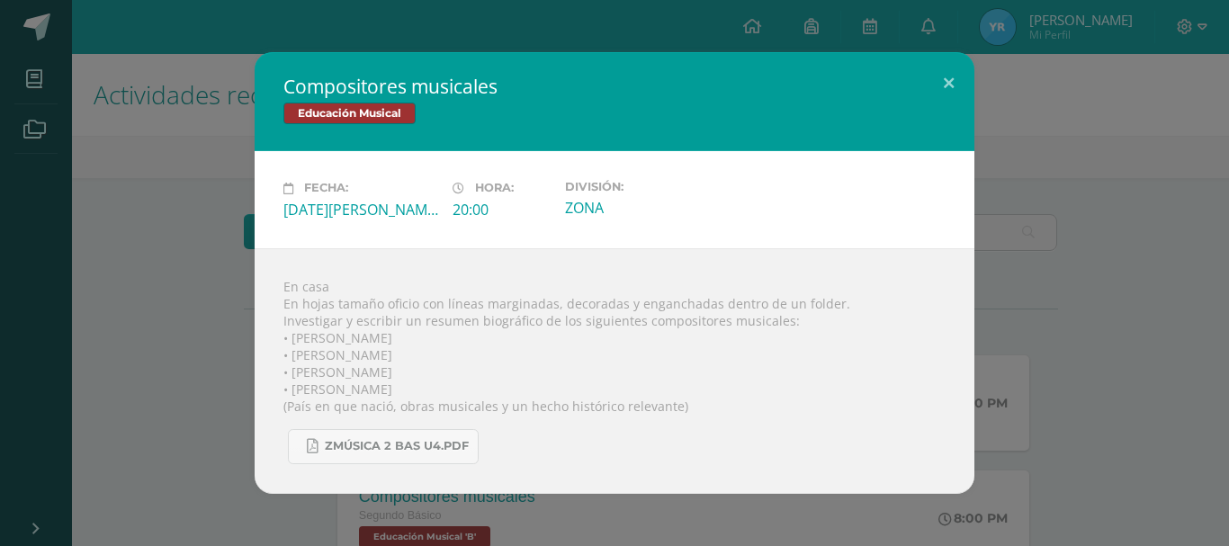
scroll to position [273, 0]
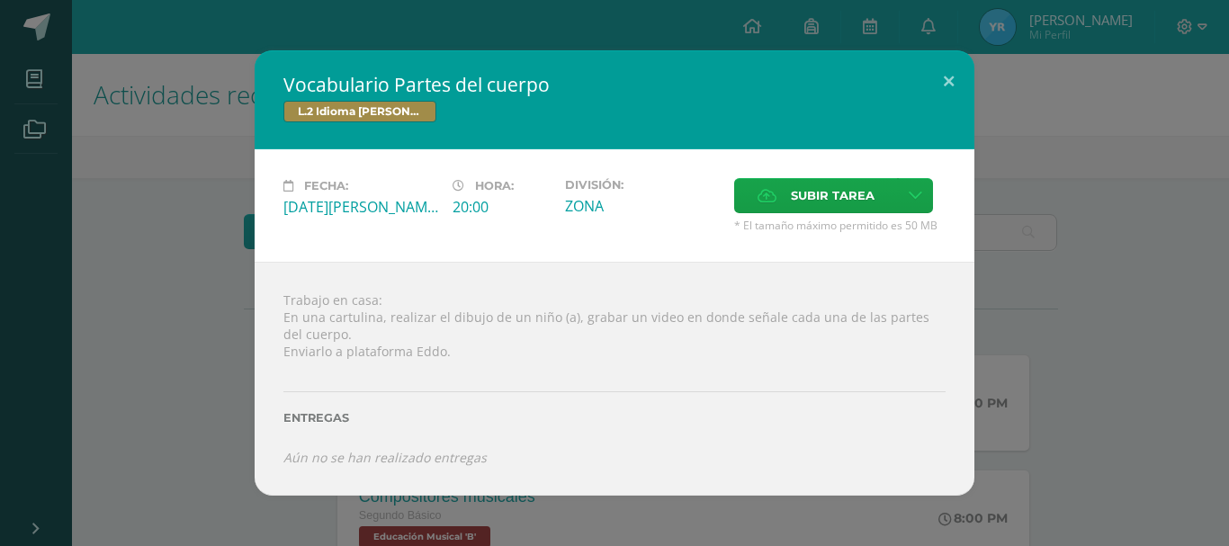
scroll to position [239, 0]
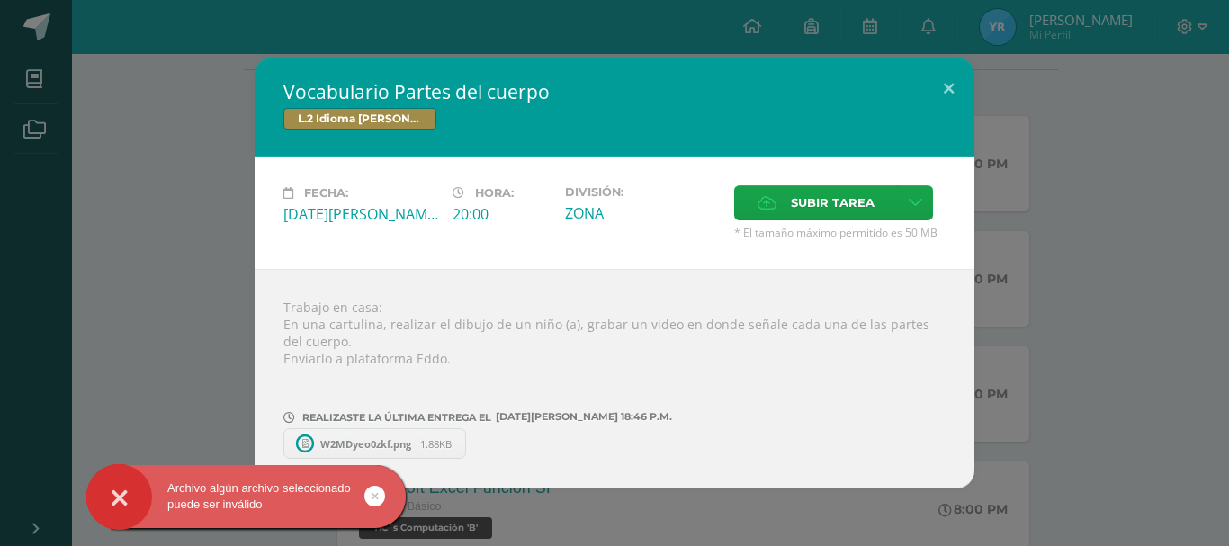
click at [373, 490] on icon at bounding box center [375, 496] width 7 height 21
click at [384, 440] on span "W2MDyeo0zkf.png" at bounding box center [365, 443] width 109 height 13
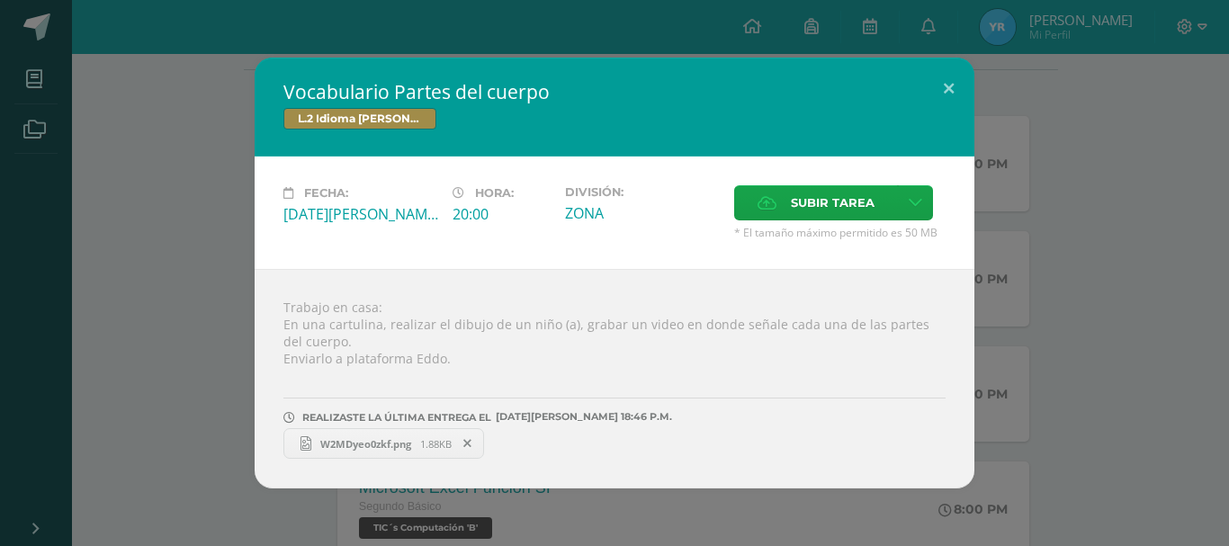
click at [466, 443] on icon at bounding box center [467, 443] width 8 height 13
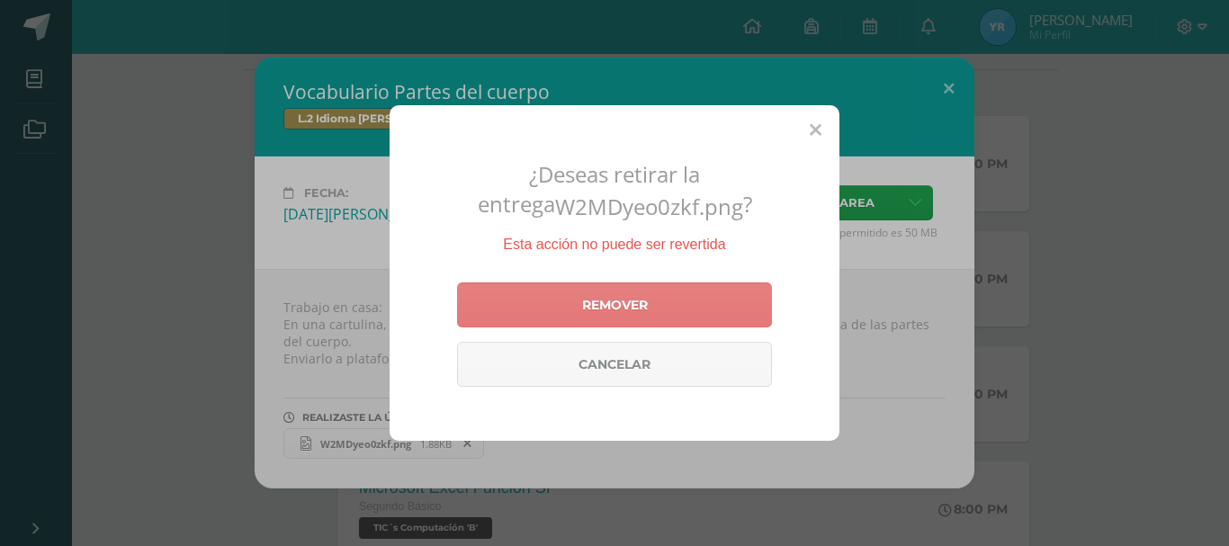
click at [627, 308] on link "Remover" at bounding box center [614, 305] width 315 height 45
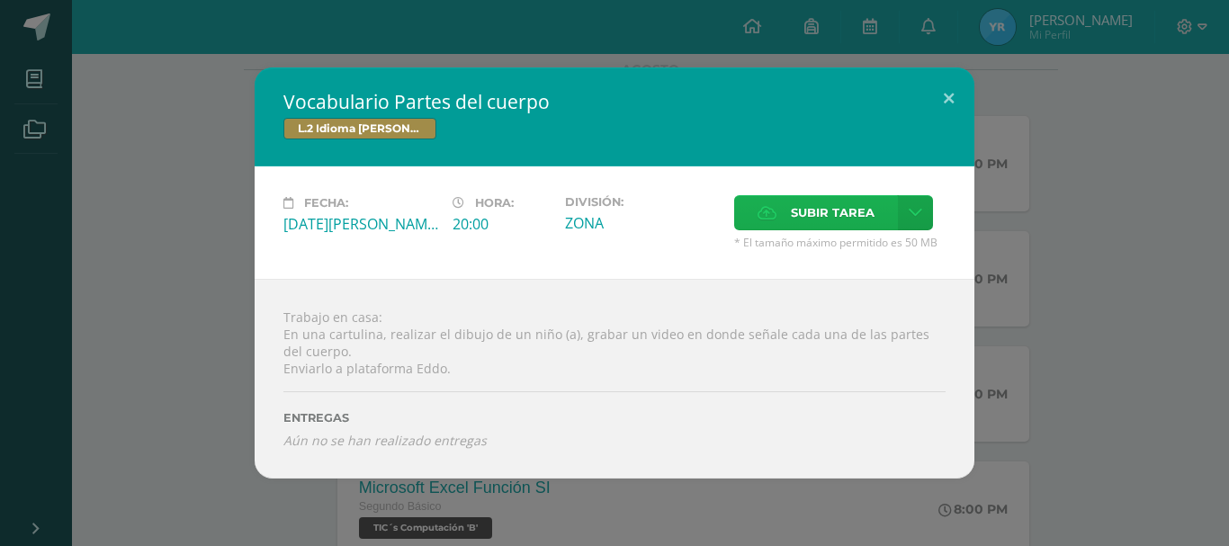
click at [787, 202] on label "Subir tarea" at bounding box center [816, 212] width 164 height 35
click at [0, 0] on input "Subir tarea" at bounding box center [0, 0] width 0 height 0
click at [914, 207] on icon at bounding box center [915, 212] width 13 height 15
click at [840, 252] on span "Subir enlace" at bounding box center [839, 251] width 76 height 17
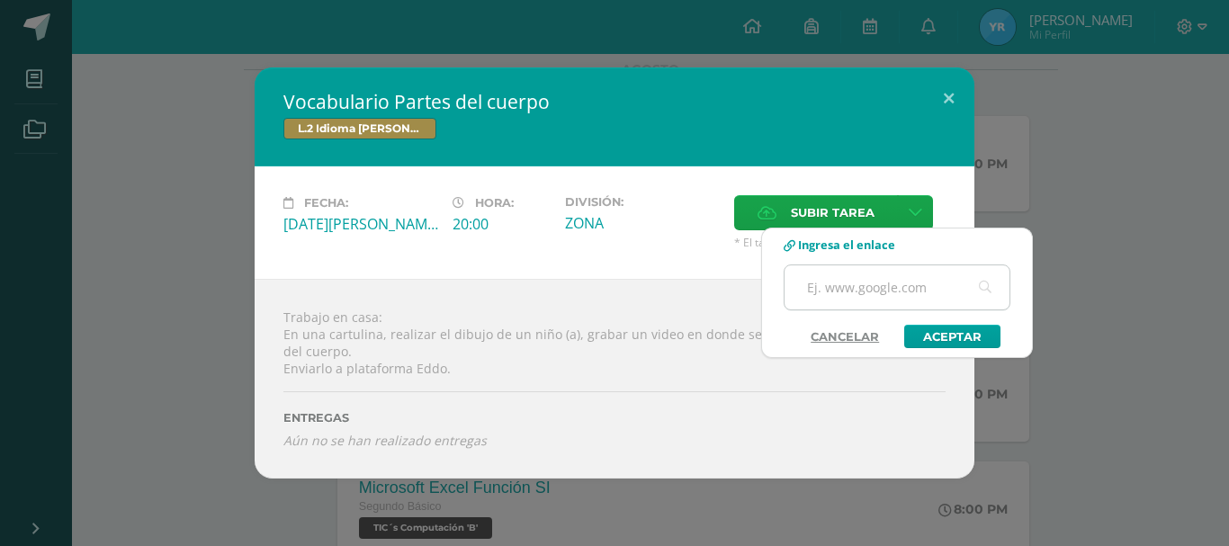
click at [843, 291] on input "text" at bounding box center [897, 287] width 225 height 44
paste input "https://www.canva.com/design/DAGv0Gr52ck/oQVIl_GQhqybeVS2HiQB2g/edit?utm_conten…"
type input "https://www.canva.com/design/DAGv0Gr52ck/oQVIl_GQhqybeVS2HiQB2g/edit?utm_conten…"
click at [963, 334] on link "Aceptar" at bounding box center [952, 336] width 96 height 23
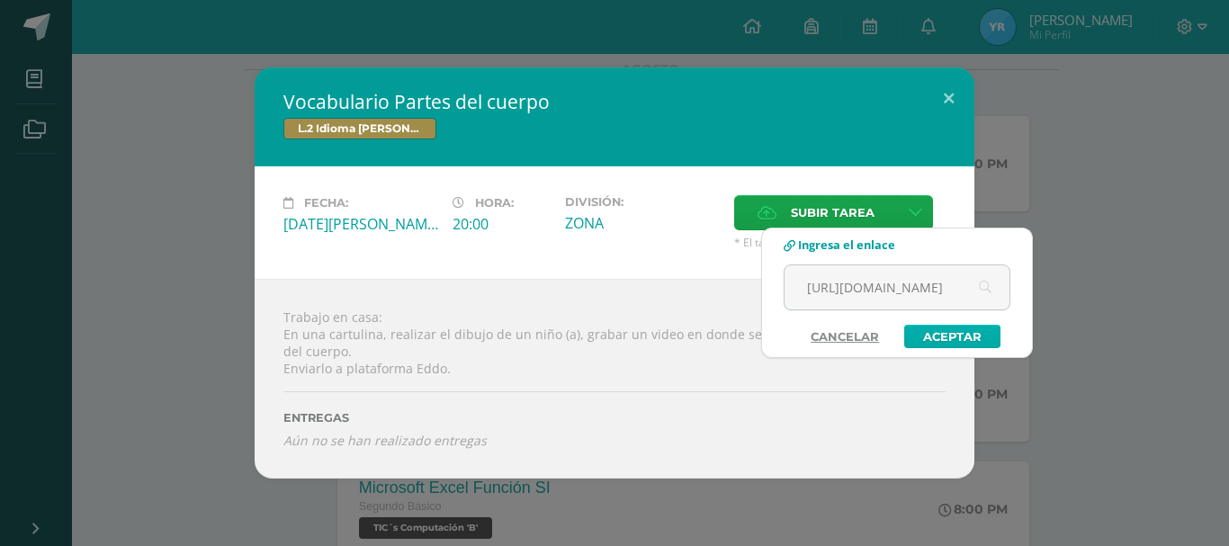
scroll to position [0, 0]
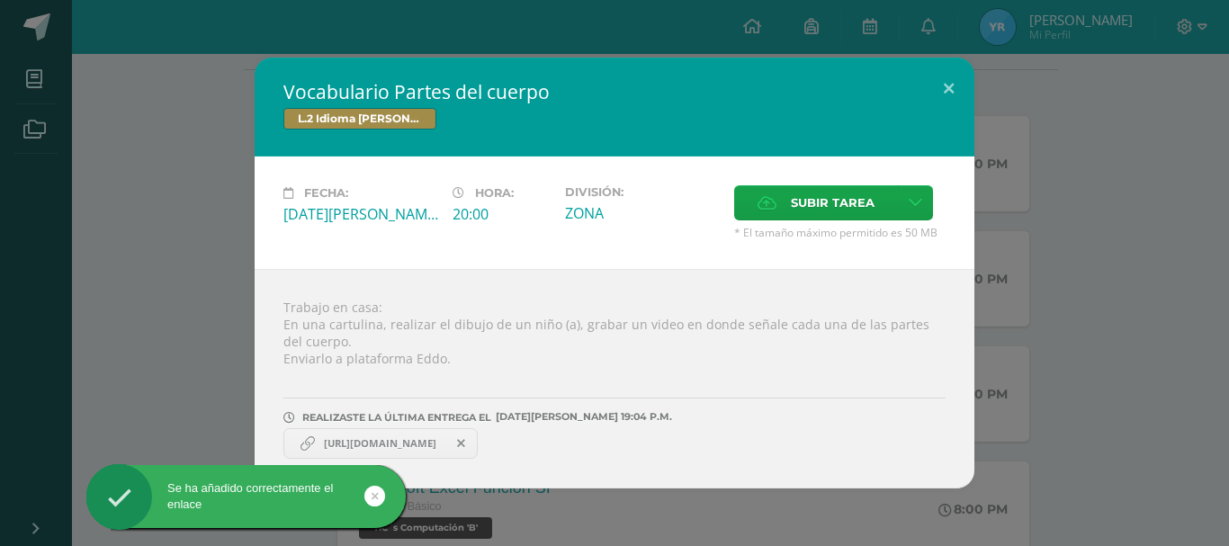
click at [445, 436] on span "https://www.canva.com/design/DAGv0Gr52ck/oQVIl_GQhqybeVS2HiQB2g/edit?utm_conten…" at bounding box center [380, 443] width 130 height 14
click at [355, 445] on span "https://www.canva.com/design/DAGv0Gr52ck/oQVIl_GQhqybeVS2HiQB2g/edit?utm_conten…" at bounding box center [380, 443] width 130 height 14
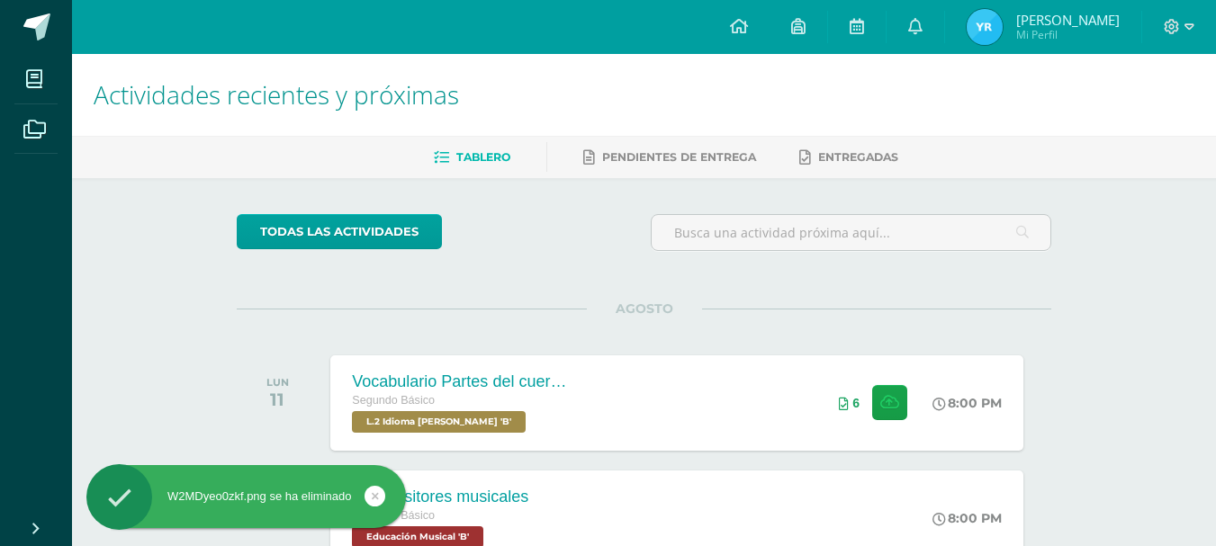
click at [626, 382] on div "Vocabulario Partes del cuerpo Segundo Básico L.2 Idioma Maya Kaqchikel 'B' 8:00…" at bounding box center [676, 402] width 692 height 95
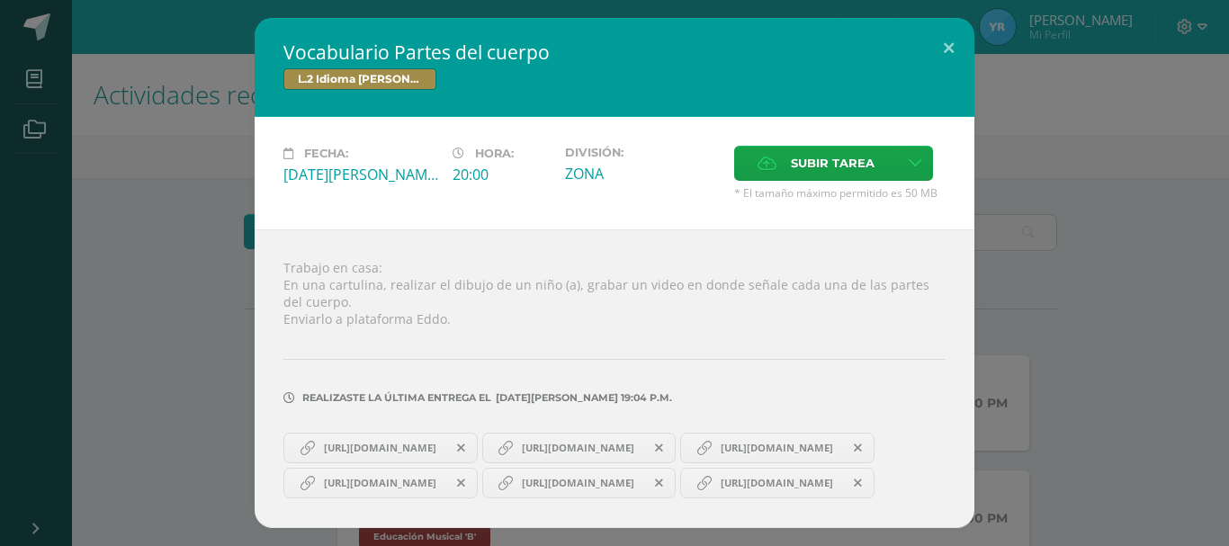
click at [465, 442] on icon at bounding box center [461, 448] width 8 height 13
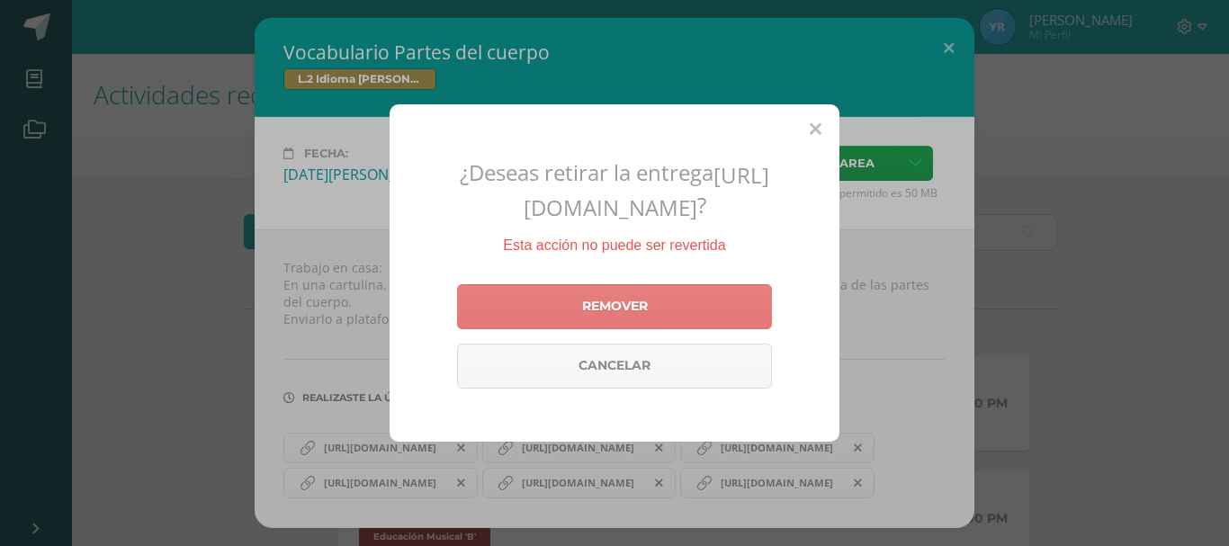
click at [603, 329] on link "Remover" at bounding box center [614, 306] width 315 height 45
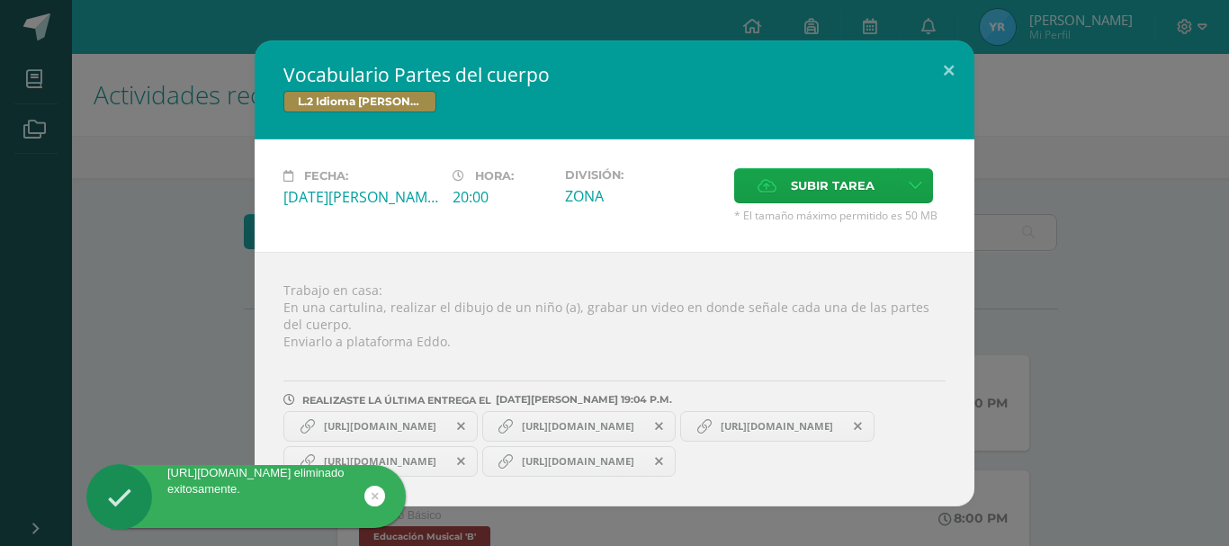
click at [465, 420] on icon at bounding box center [461, 426] width 8 height 13
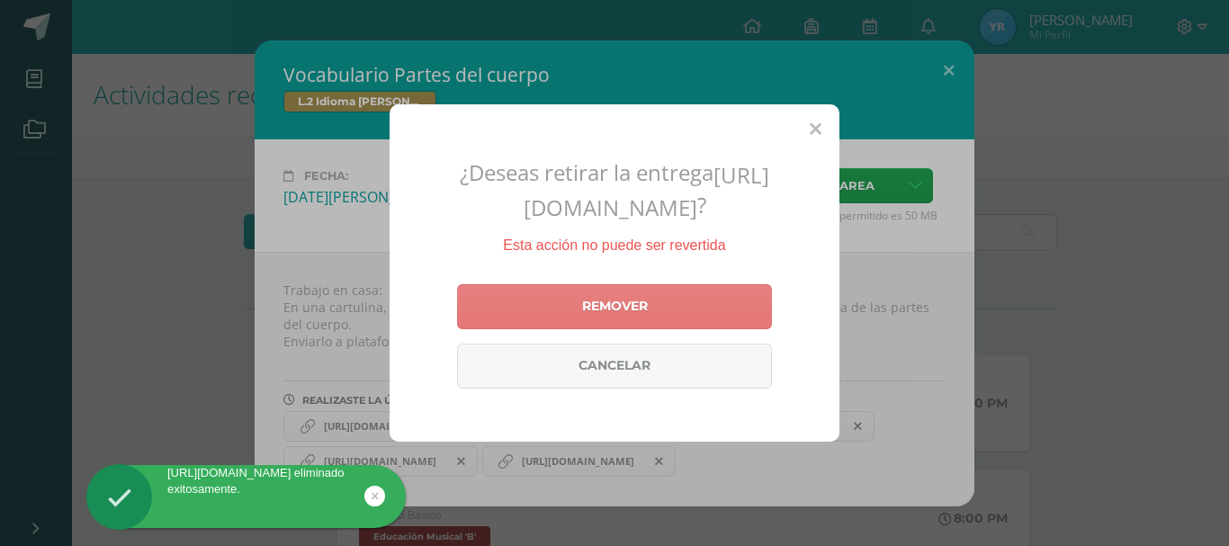
click at [598, 324] on link "Remover" at bounding box center [614, 306] width 315 height 45
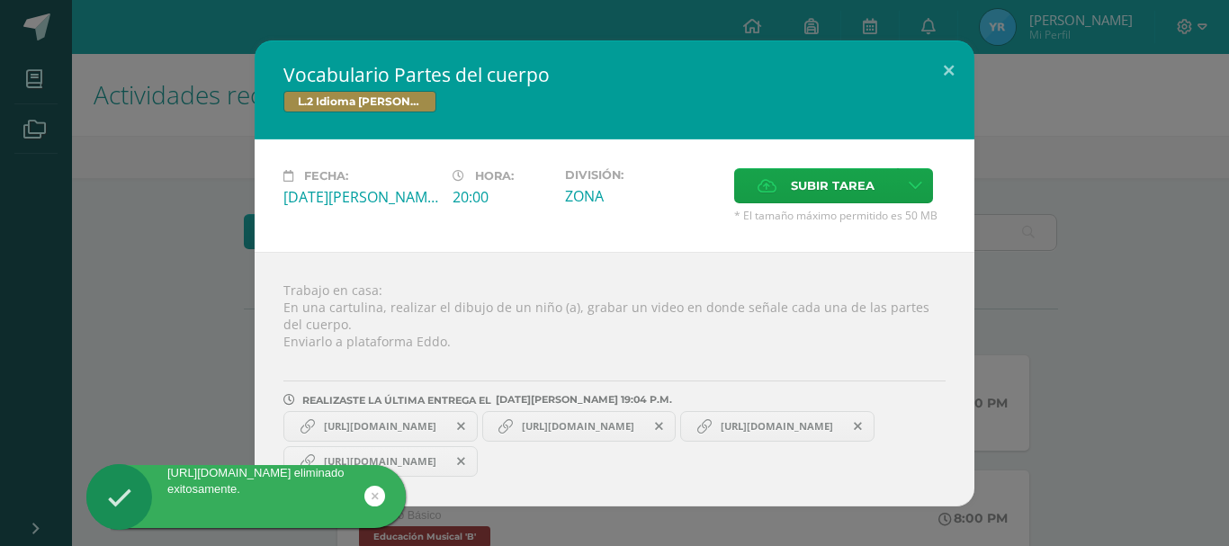
click at [465, 425] on icon at bounding box center [461, 426] width 8 height 13
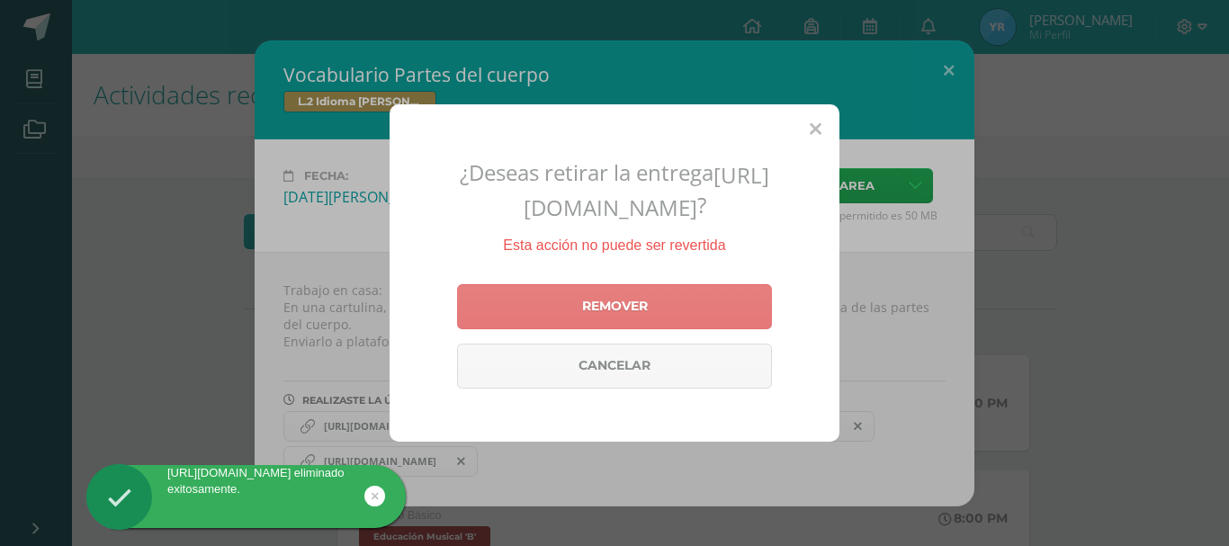
click at [597, 329] on link "Remover" at bounding box center [614, 306] width 315 height 45
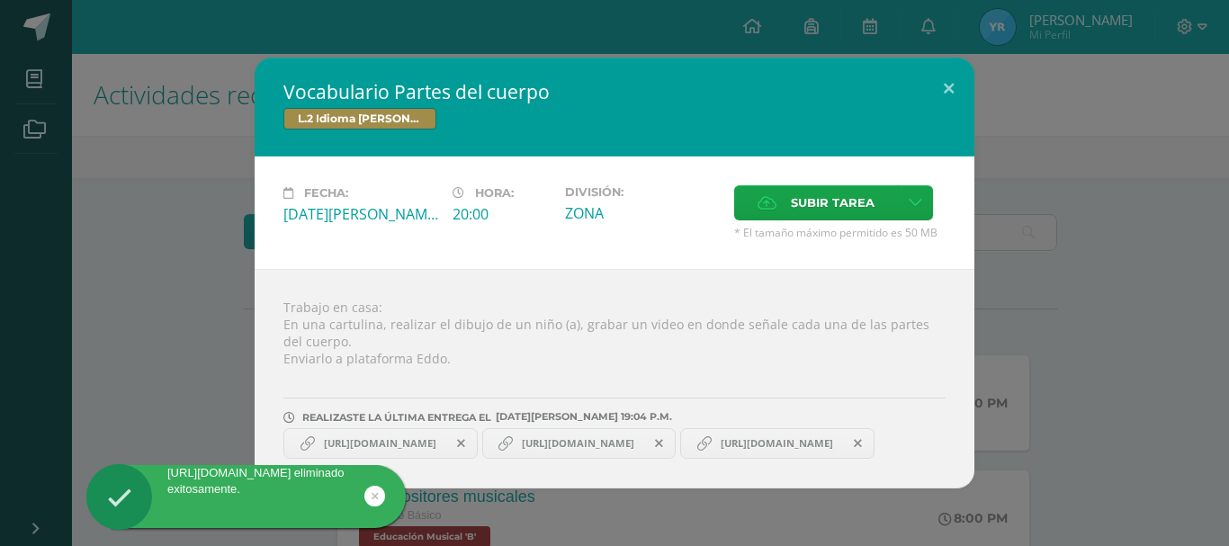
click at [854, 450] on icon at bounding box center [858, 443] width 8 height 13
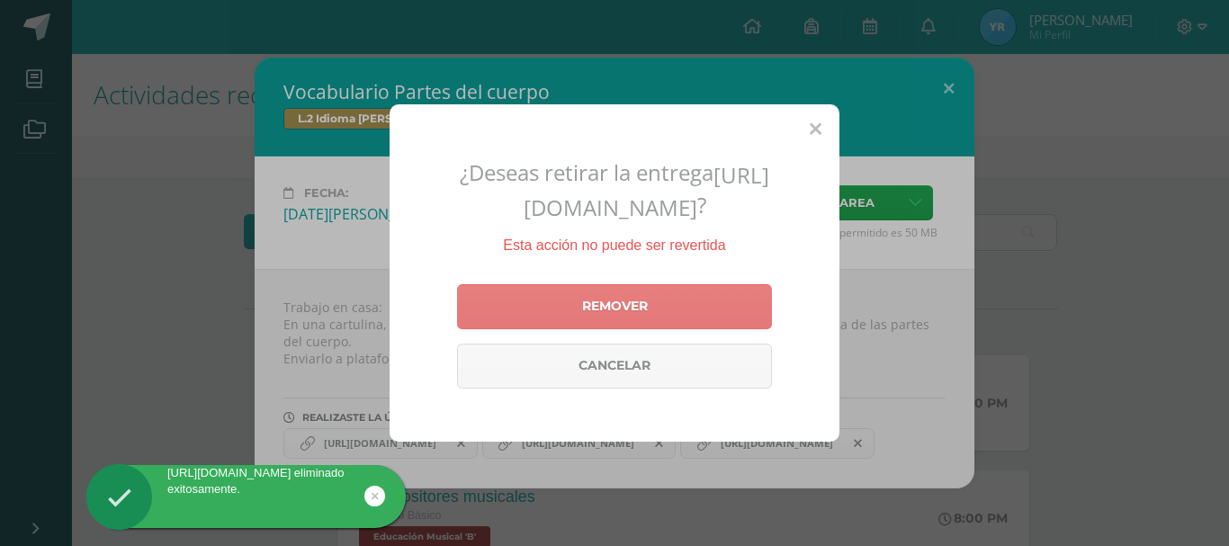
click at [573, 329] on link "Remover" at bounding box center [614, 306] width 315 height 45
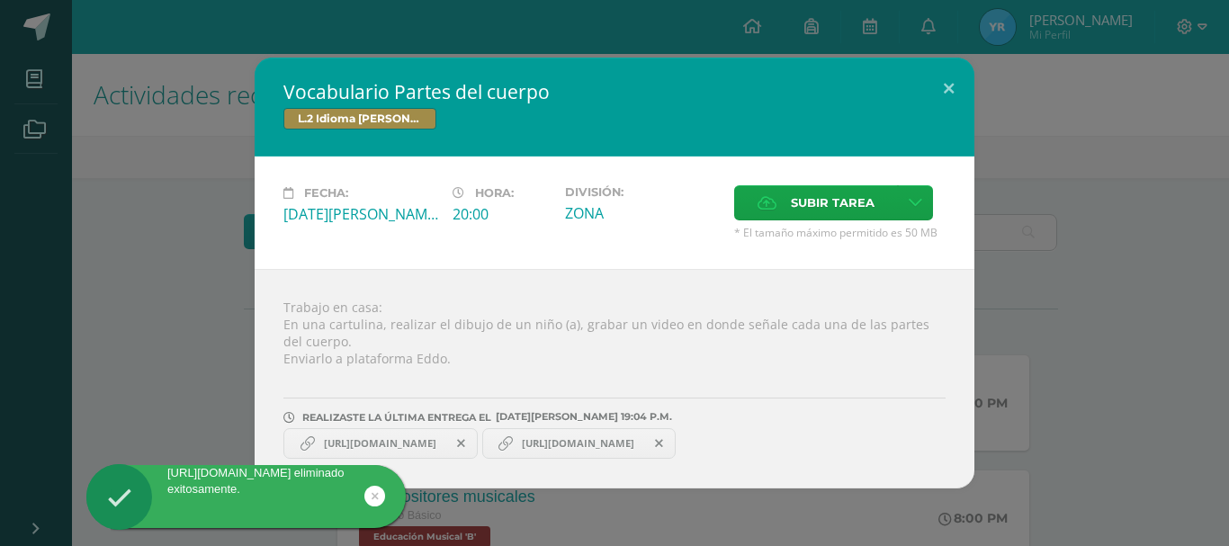
click at [477, 452] on span at bounding box center [461, 444] width 31 height 20
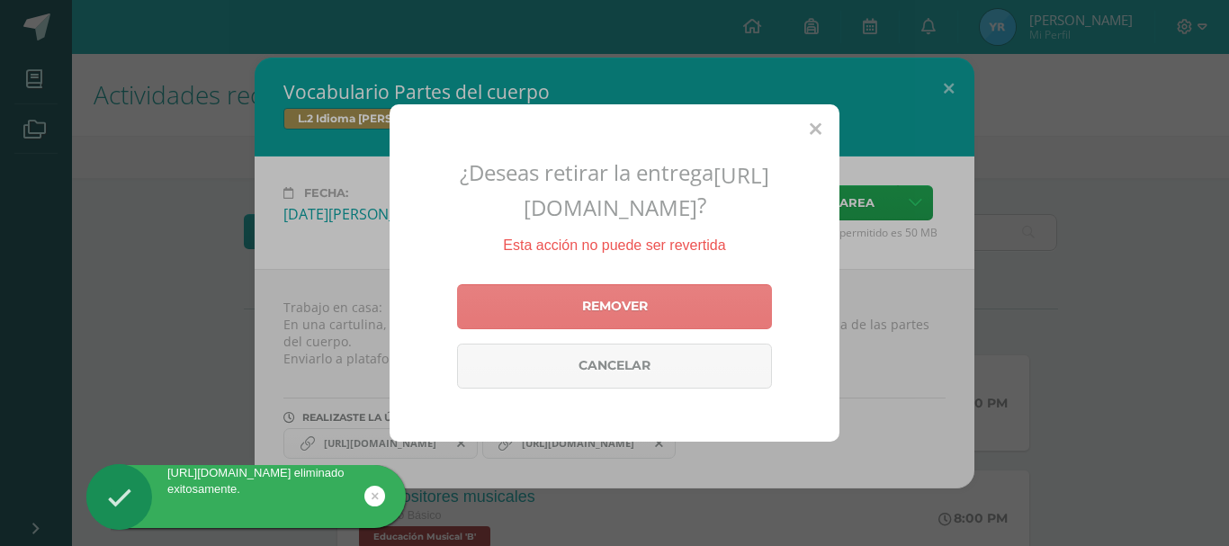
click at [584, 329] on link "Remover" at bounding box center [614, 306] width 315 height 45
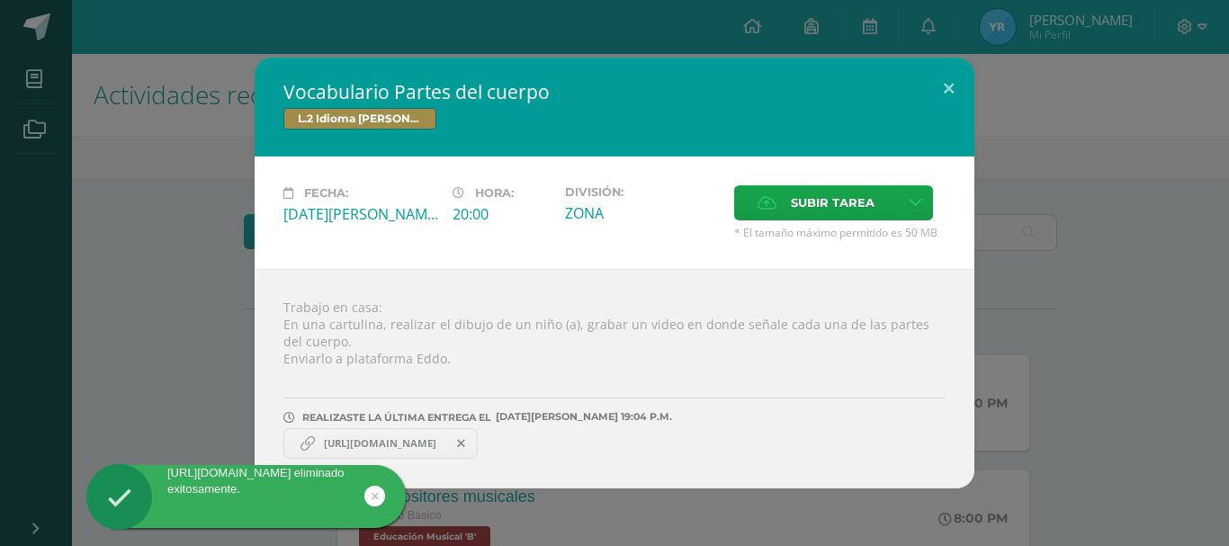
click at [445, 442] on span "https://www.canva.com/design/DAGv0Gr52ck/oQVIl_GQhqybeVS2HiQB2g/edit?utm_conten…" at bounding box center [380, 443] width 130 height 14
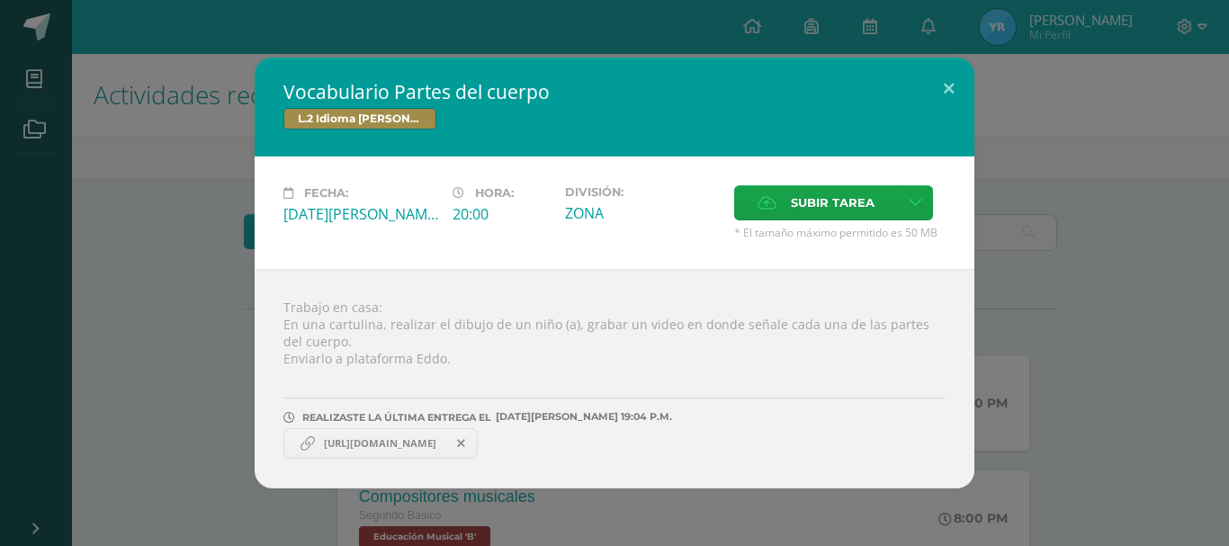
click at [465, 444] on icon at bounding box center [461, 443] width 8 height 13
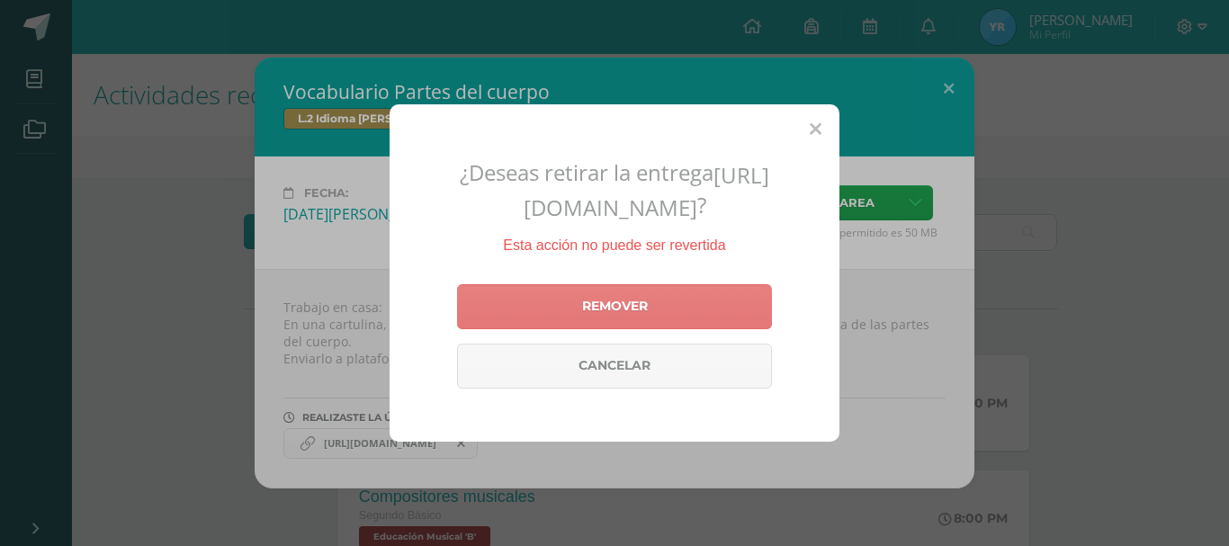
click at [584, 329] on link "Remover" at bounding box center [614, 306] width 315 height 45
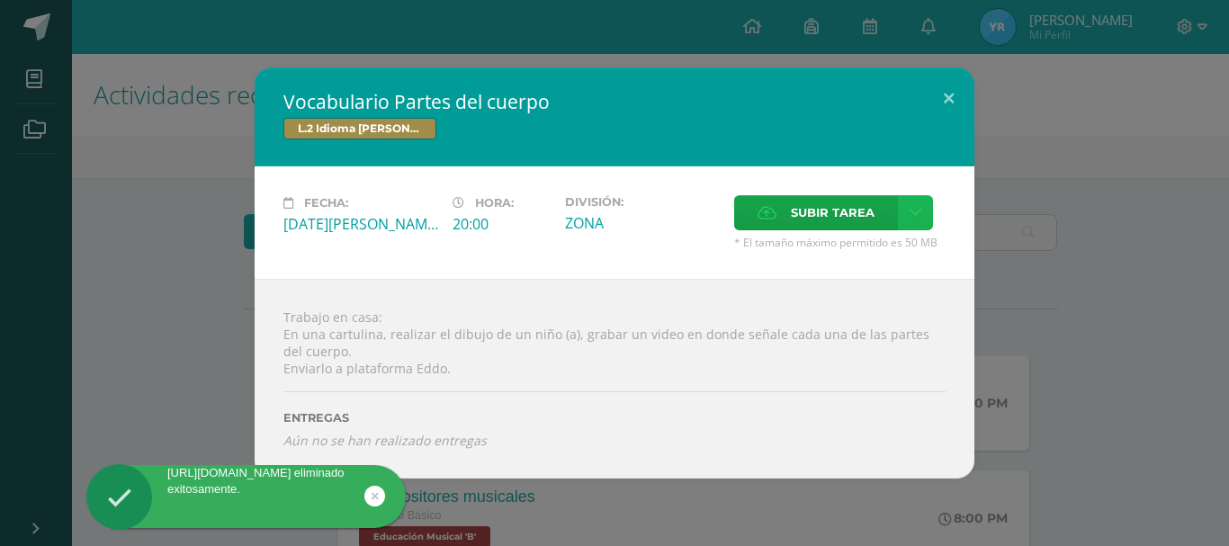
click at [926, 215] on link at bounding box center [915, 212] width 35 height 35
click at [874, 256] on link "Subir enlace" at bounding box center [852, 252] width 180 height 28
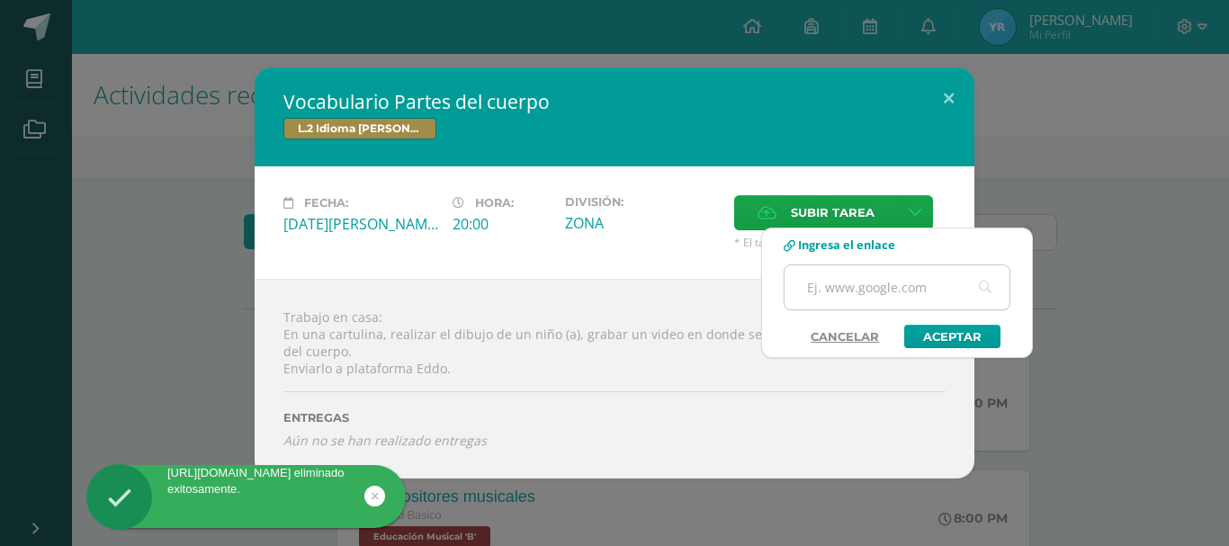
click at [872, 294] on input "text" at bounding box center [897, 287] width 225 height 44
paste input "[URL][DOMAIN_NAME]"
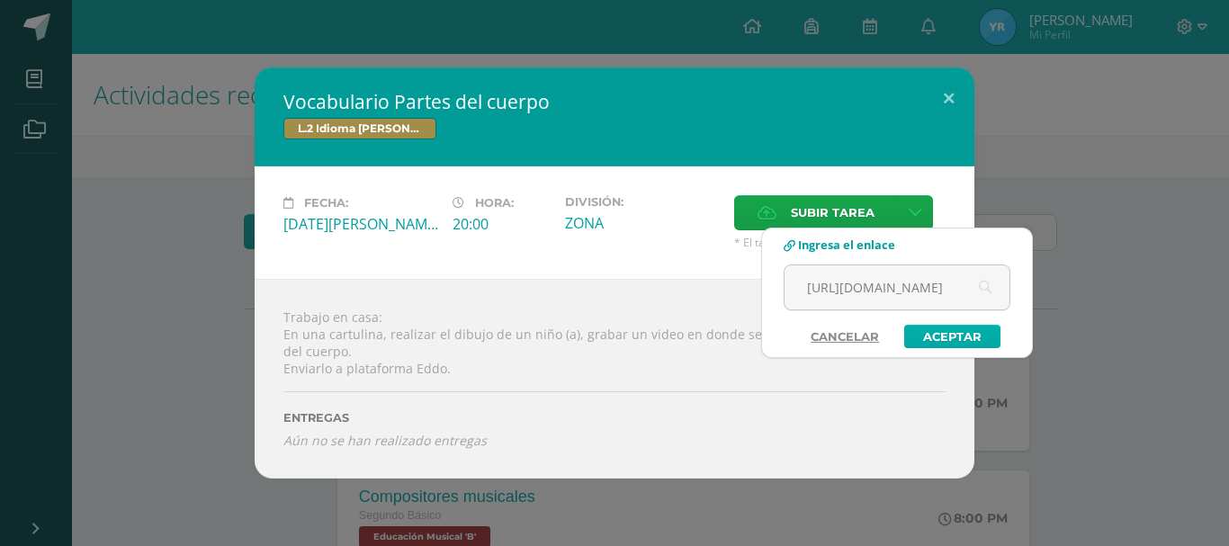
type input "[URL][DOMAIN_NAME]"
click at [937, 338] on link "Aceptar" at bounding box center [952, 336] width 96 height 23
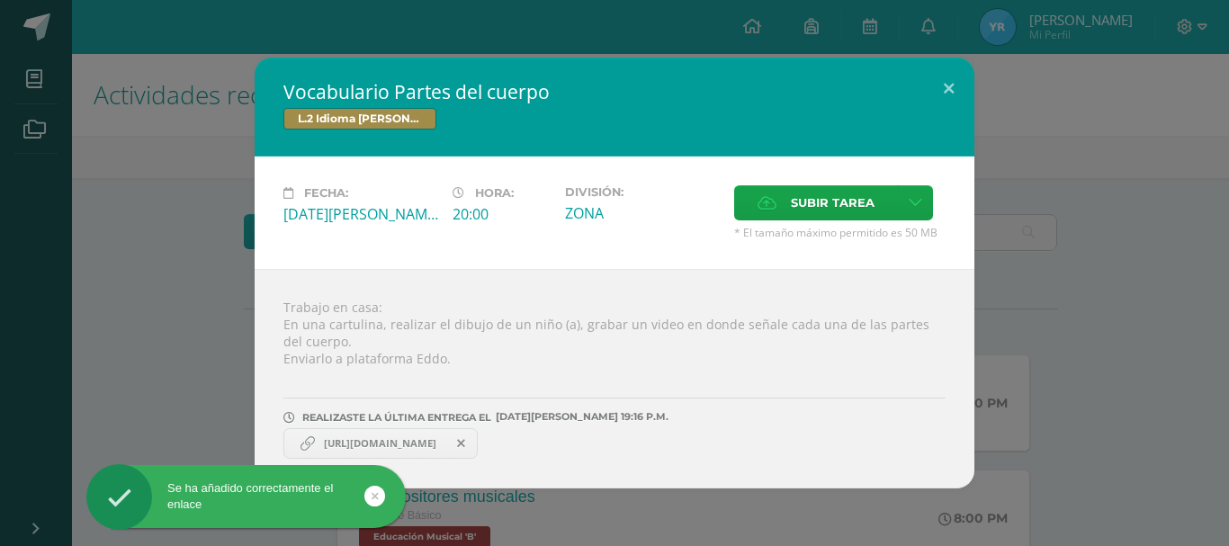
click at [937, 338] on div "Trabajo en casa: En una cartulina, realizar el dibujo de un niño (a), grabar un…" at bounding box center [615, 379] width 720 height 220
click at [476, 436] on link "[URL][DOMAIN_NAME]" at bounding box center [380, 443] width 194 height 31
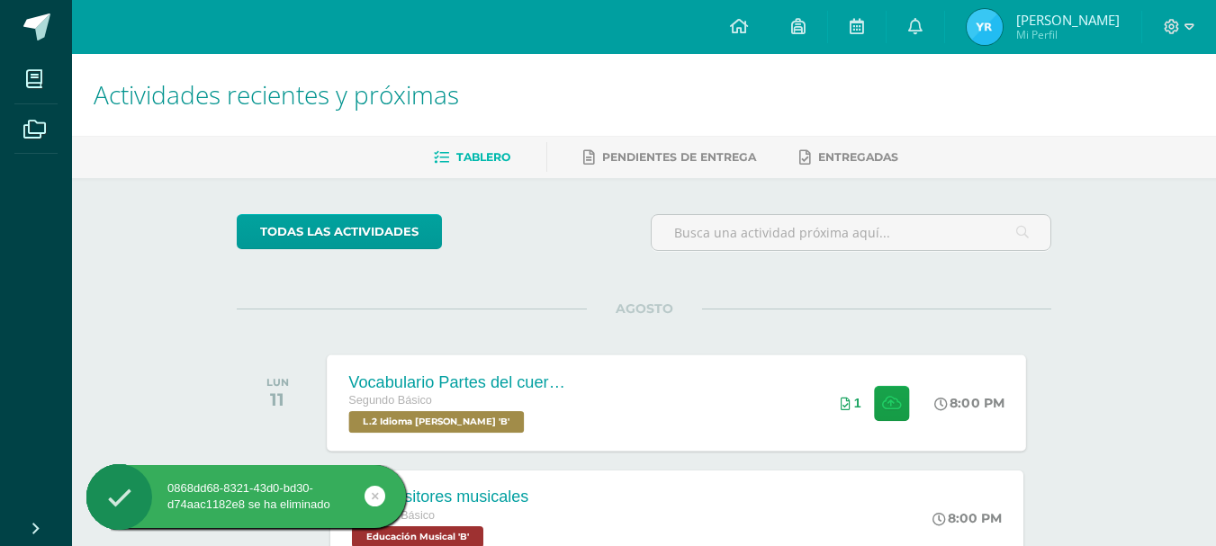
click at [617, 423] on div "Vocabulario Partes del cuerpo Segundo Básico L.2 Idioma [PERSON_NAME] 'B' 8:00 …" at bounding box center [677, 403] width 699 height 96
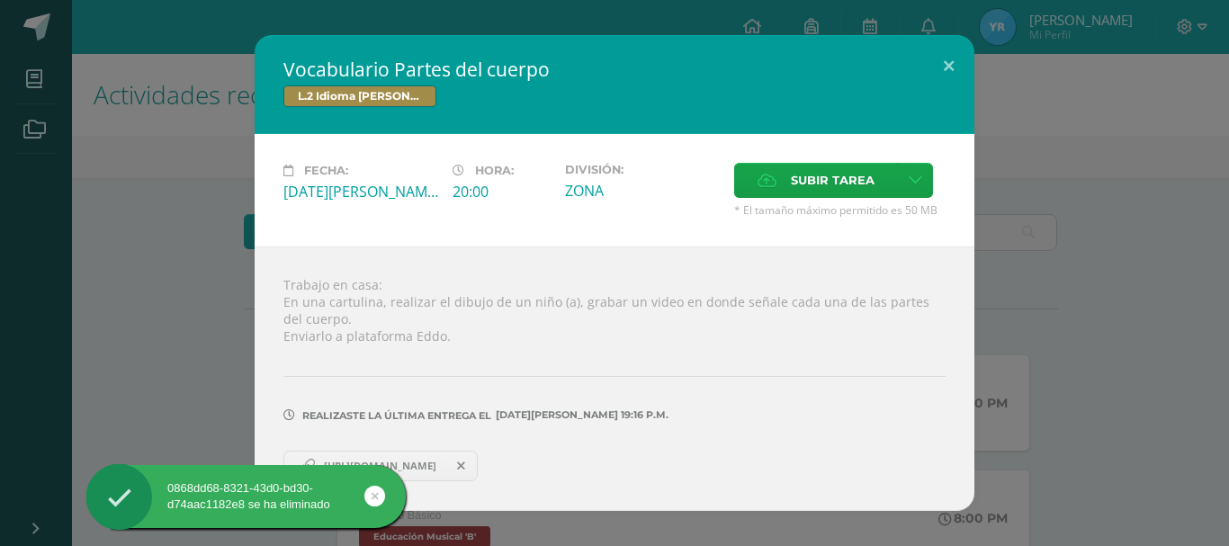
click at [445, 459] on span "[URL][DOMAIN_NAME]" at bounding box center [380, 466] width 130 height 14
